Goal: Task Accomplishment & Management: Complete application form

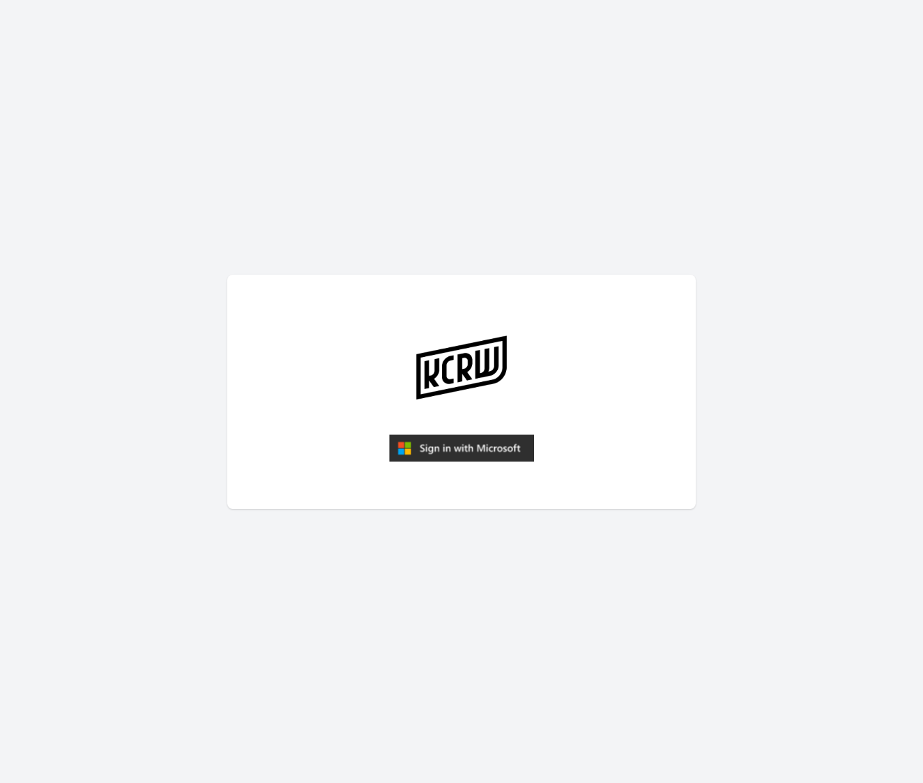
click at [468, 453] on img "submit" at bounding box center [461, 448] width 145 height 28
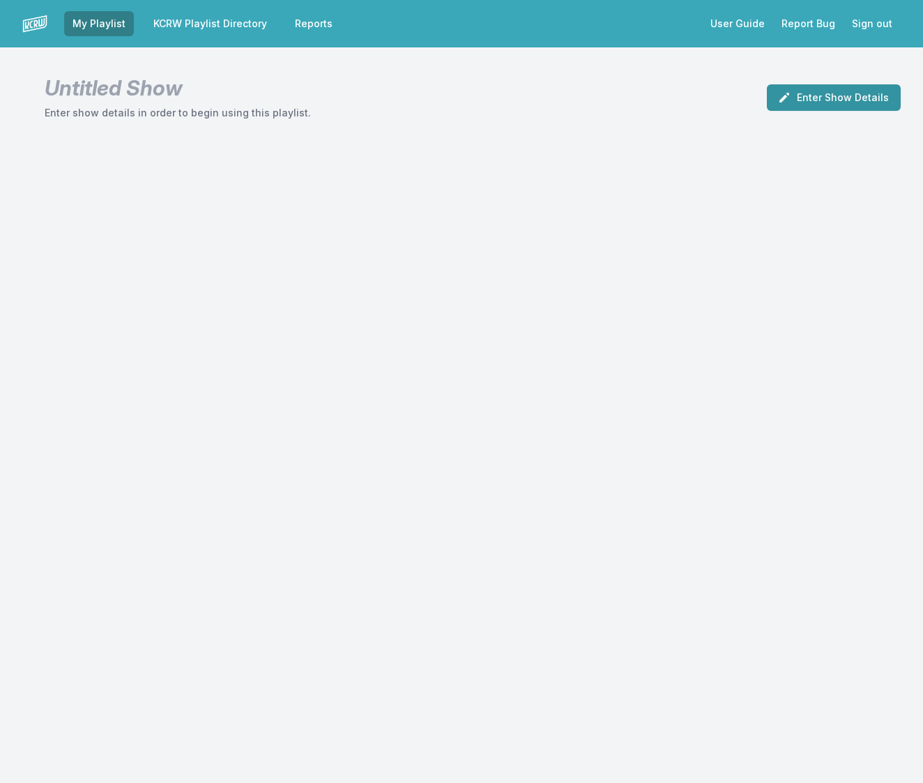
click at [809, 95] on button "Enter Show Details" at bounding box center [834, 97] width 134 height 26
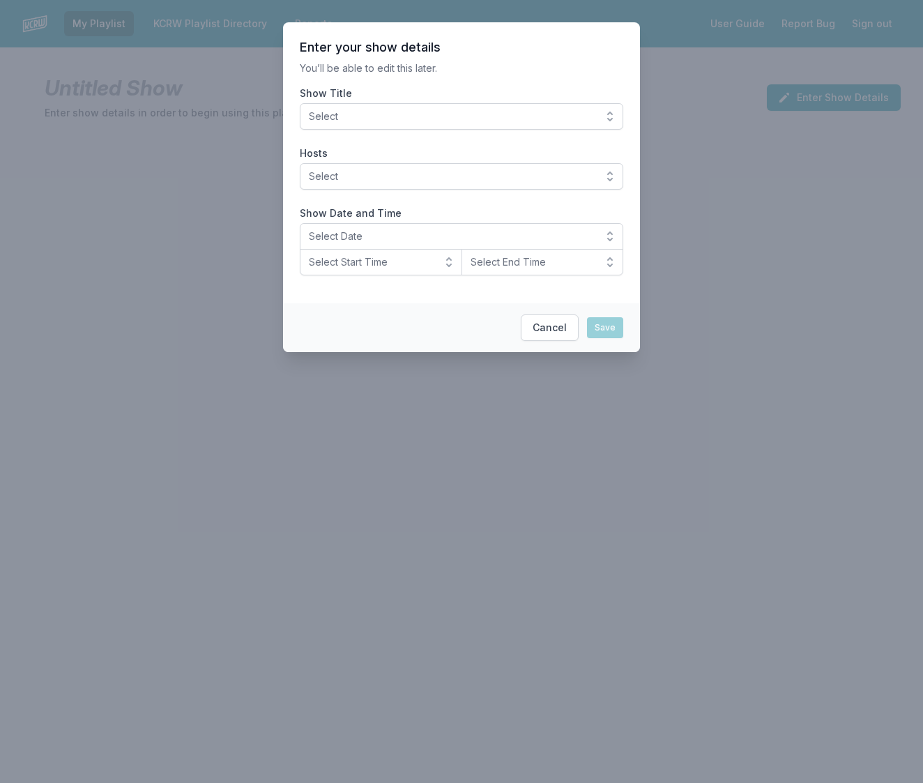
click at [580, 126] on button "Select" at bounding box center [461, 116] width 323 height 26
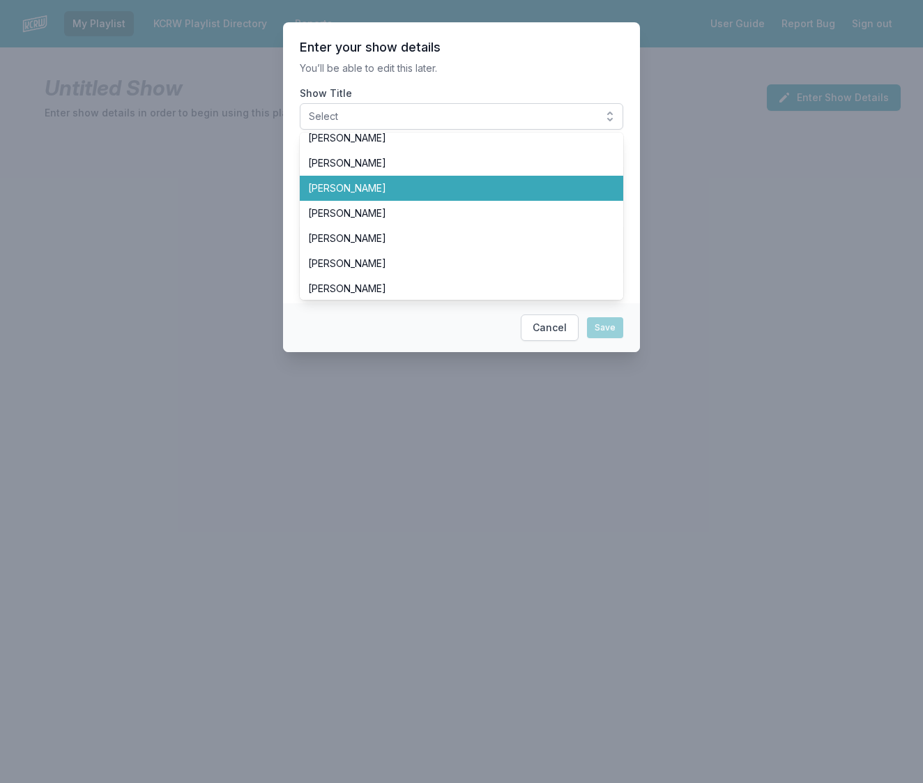
scroll to position [215, 0]
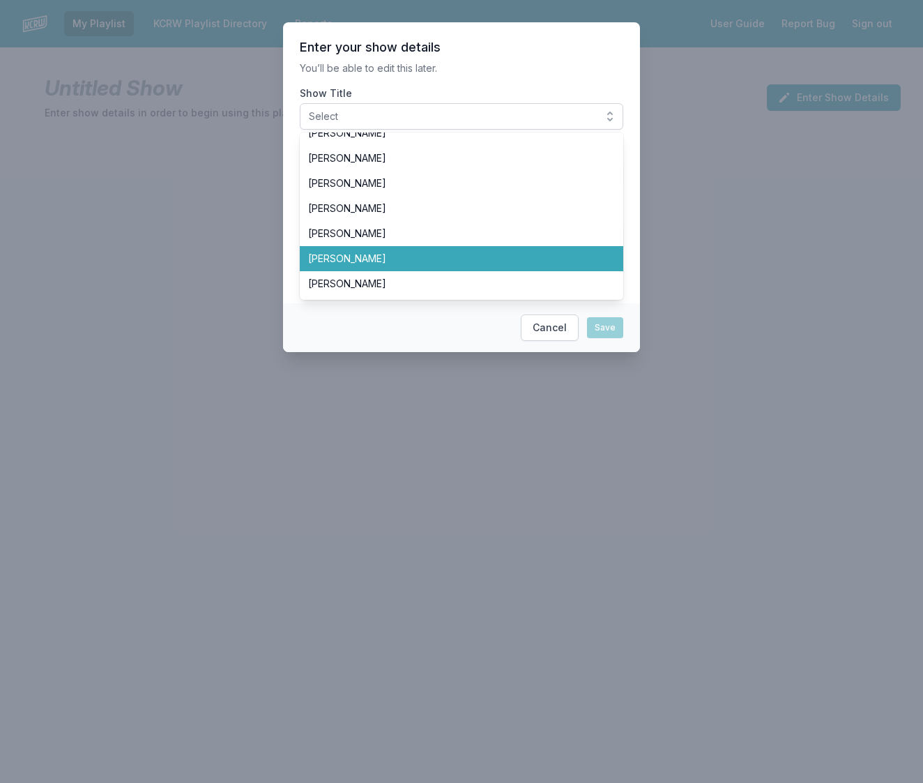
click at [574, 256] on span "[PERSON_NAME]" at bounding box center [453, 259] width 290 height 14
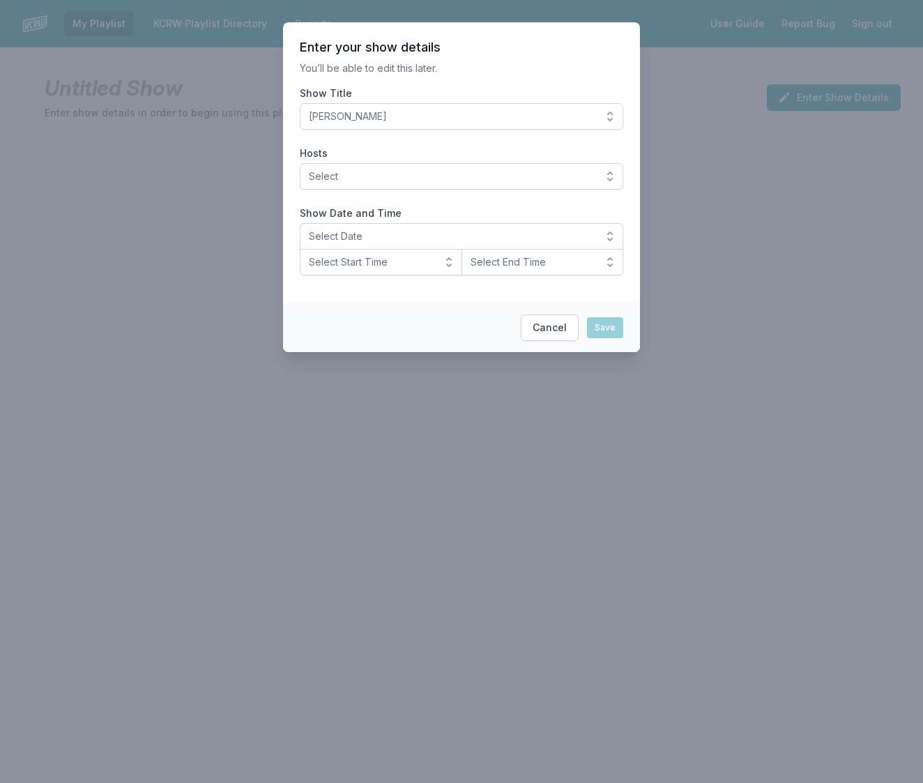
drag, startPoint x: 559, startPoint y: 176, endPoint x: 239, endPoint y: 169, distance: 320.0
click at [558, 176] on span "Select" at bounding box center [452, 176] width 286 height 14
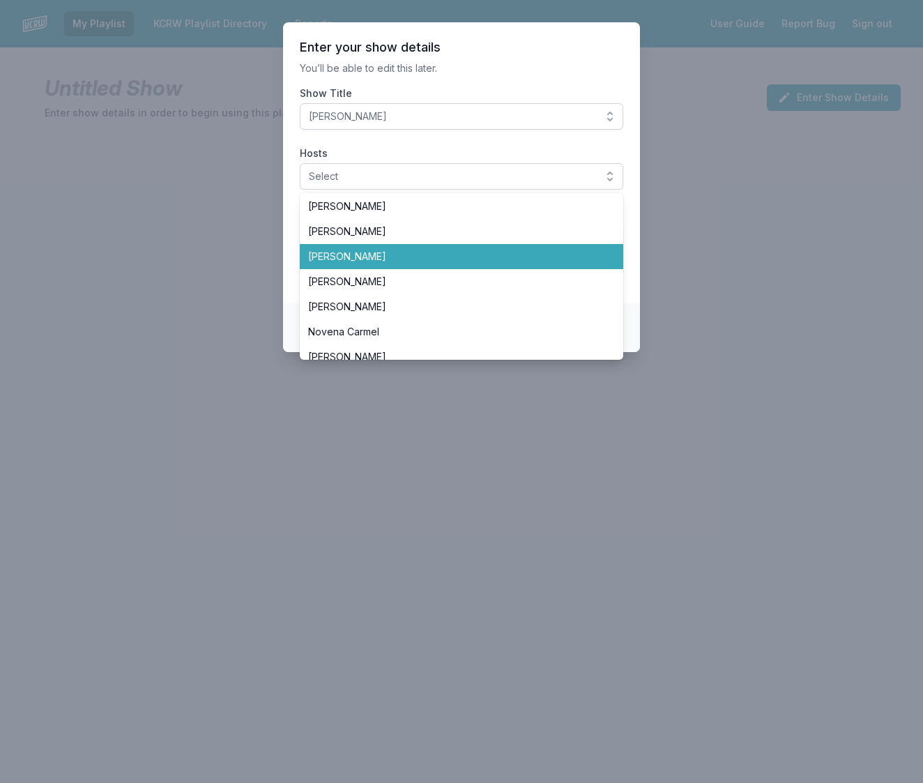
scroll to position [231, 0]
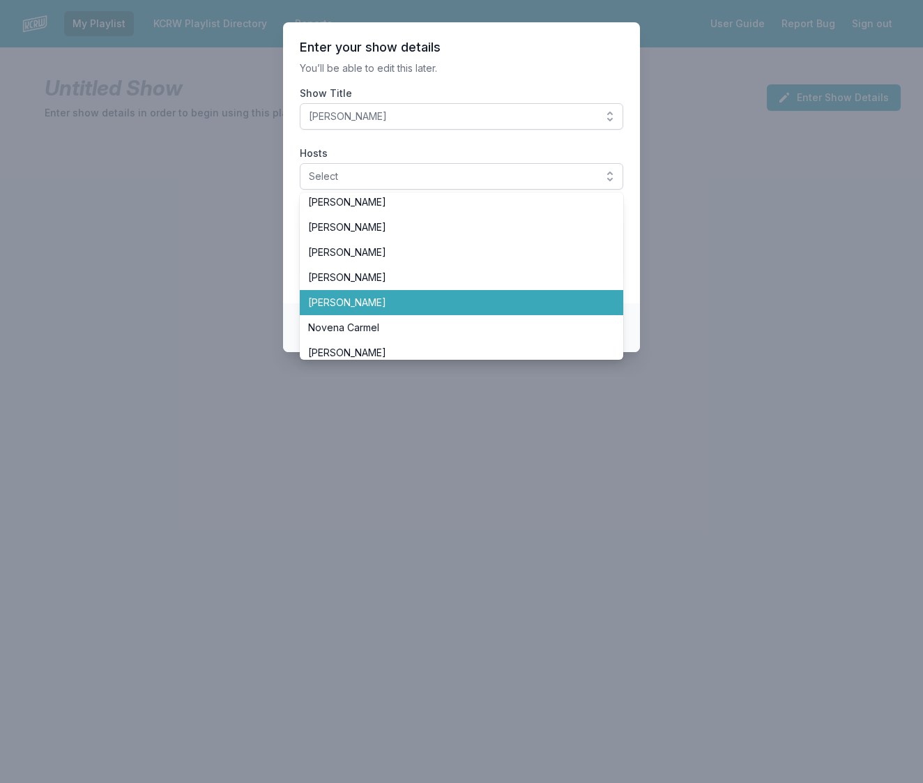
click at [348, 307] on span "[PERSON_NAME]" at bounding box center [453, 303] width 290 height 14
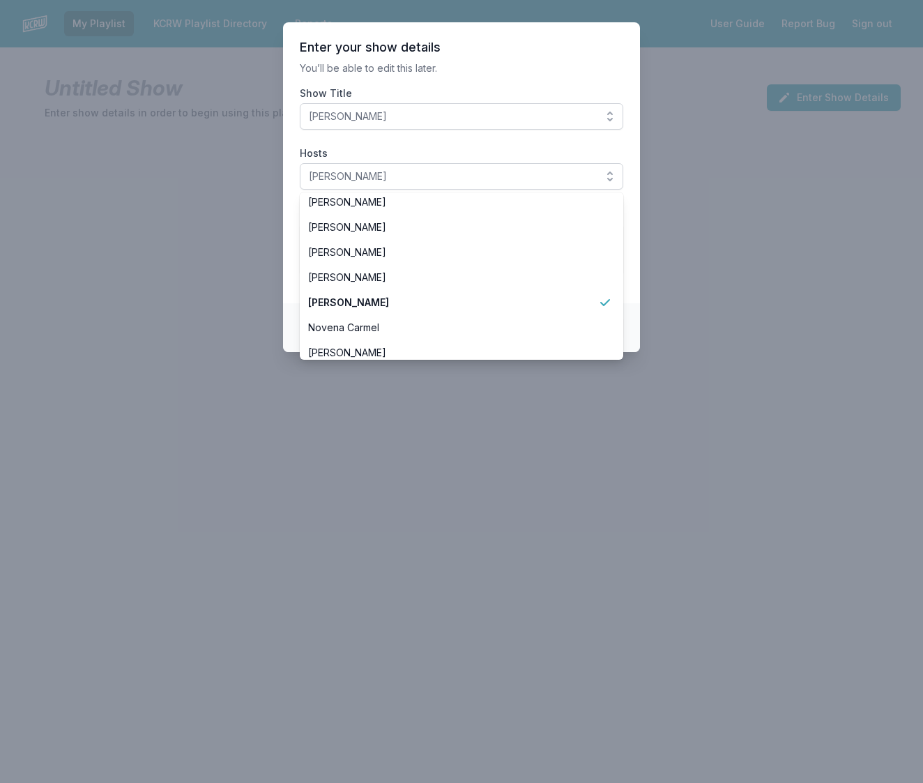
click at [629, 266] on section "Enter your show details You’ll be able to edit this later. Show Title LeRoy Dow…" at bounding box center [461, 162] width 357 height 281
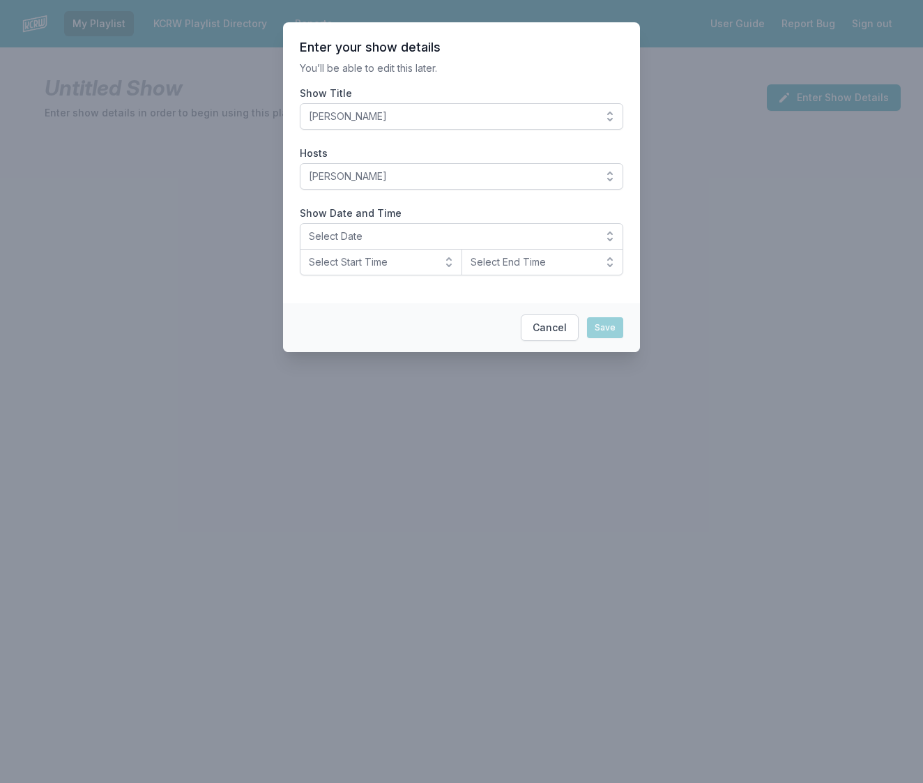
click at [454, 240] on span "Select Date" at bounding box center [452, 236] width 286 height 14
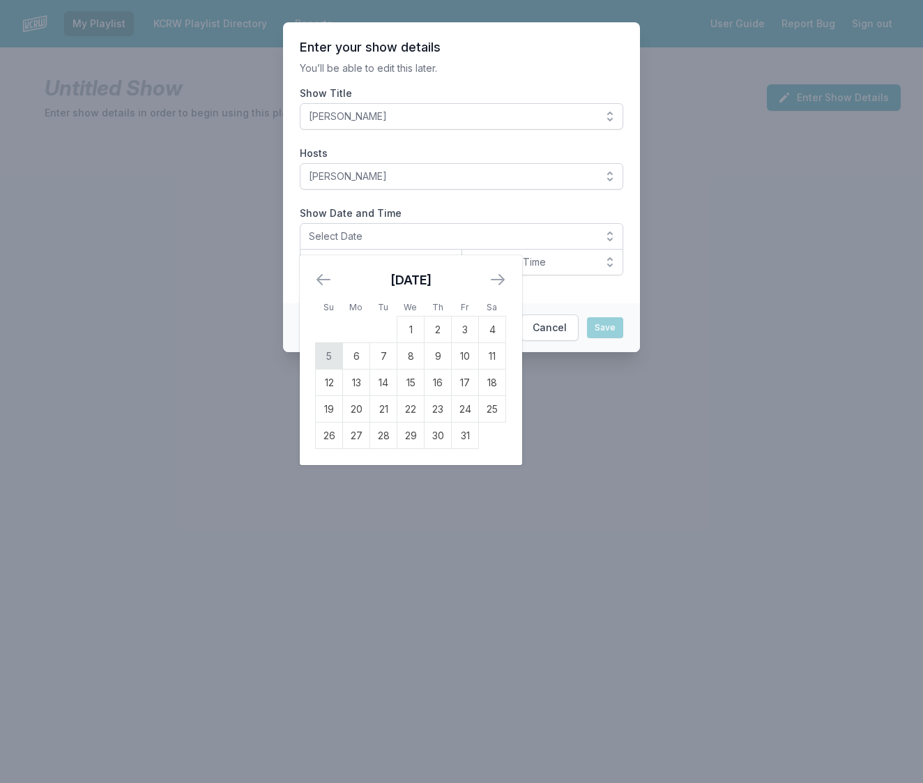
click at [329, 351] on td "5" at bounding box center [329, 356] width 27 height 26
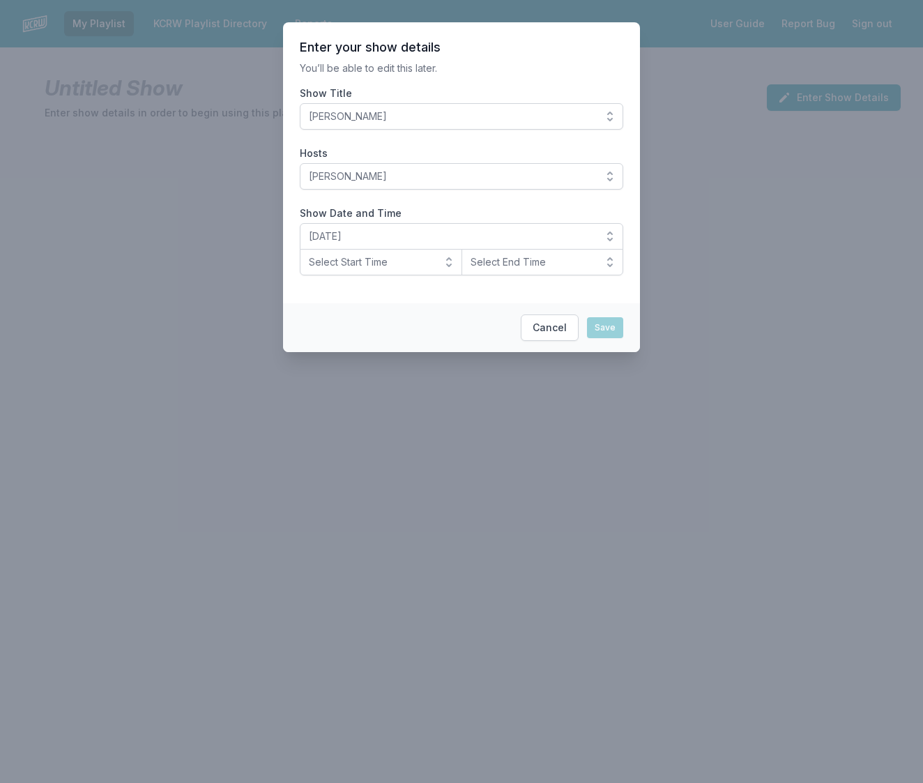
click at [424, 264] on span "Select Start Time" at bounding box center [371, 262] width 125 height 14
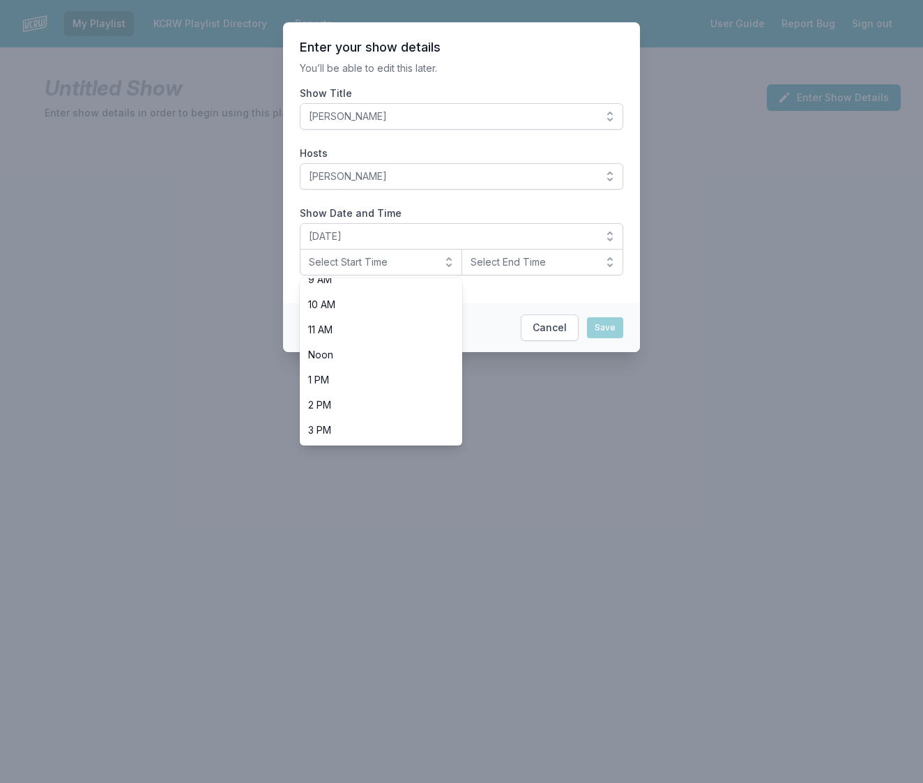
scroll to position [440, 0]
click at [388, 397] on li "10 PM" at bounding box center [381, 404] width 162 height 25
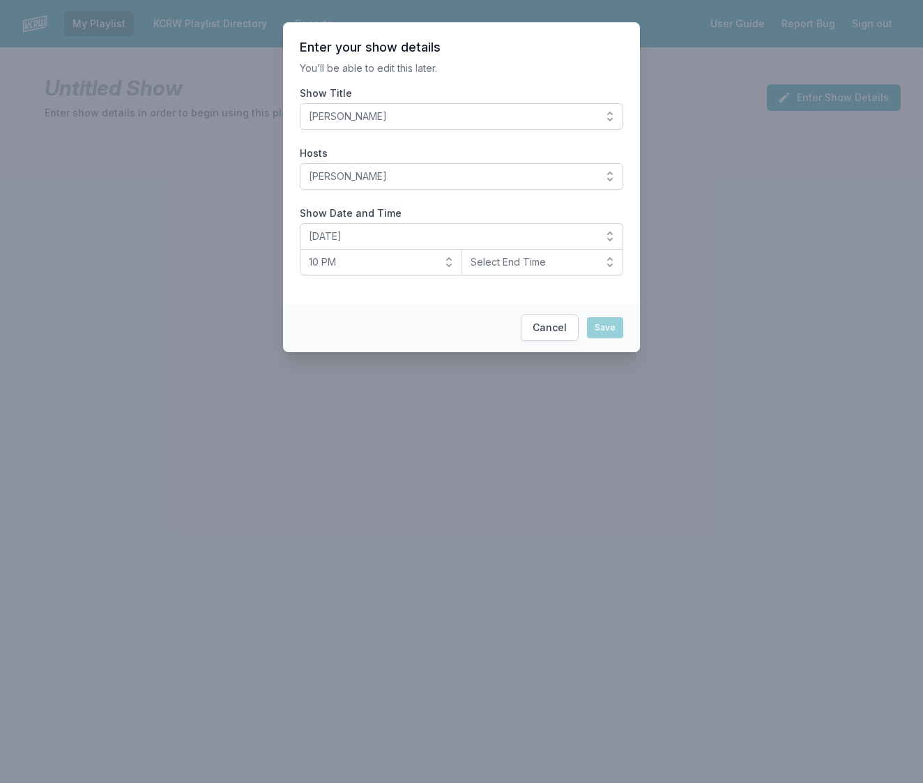
click at [539, 268] on span "Select End Time" at bounding box center [532, 262] width 125 height 14
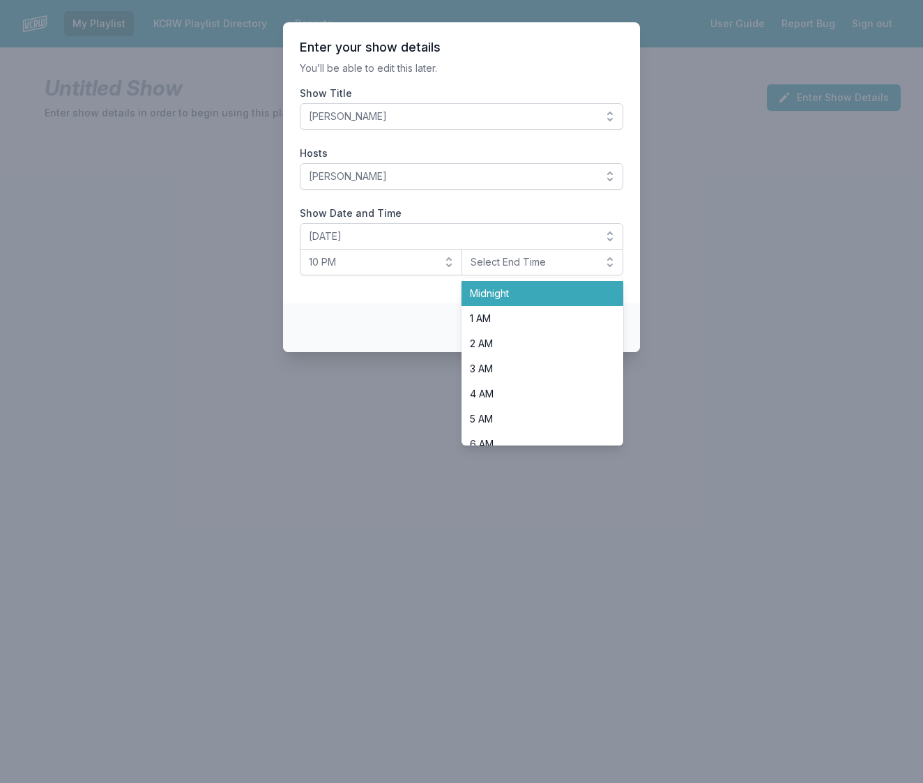
click at [530, 285] on li "Midnight" at bounding box center [542, 293] width 162 height 25
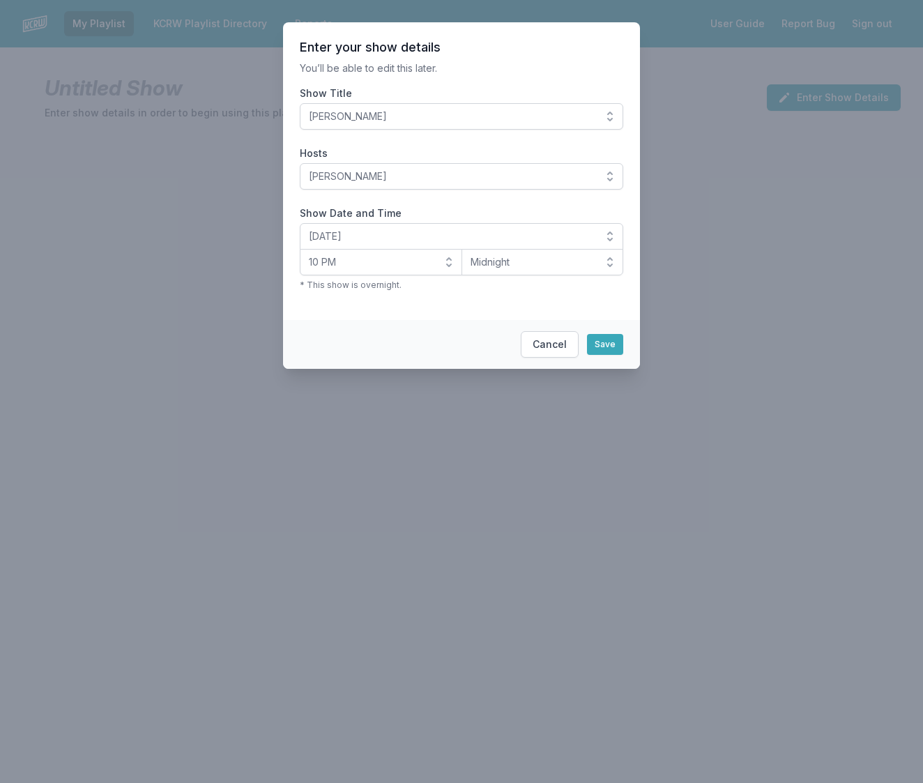
drag, startPoint x: 613, startPoint y: 349, endPoint x: 606, endPoint y: 323, distance: 26.9
click at [613, 344] on button "Save" at bounding box center [605, 344] width 36 height 21
